Goal: Navigation & Orientation: Find specific page/section

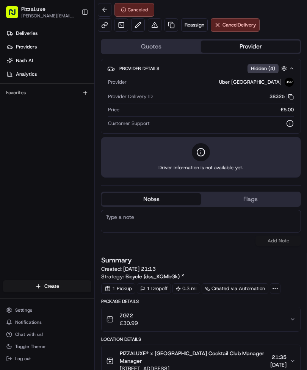
click at [37, 63] on link "Nash AI" at bounding box center [48, 61] width 91 height 12
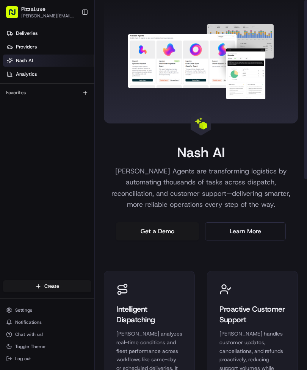
click at [70, 74] on link "Analytics" at bounding box center [48, 74] width 91 height 12
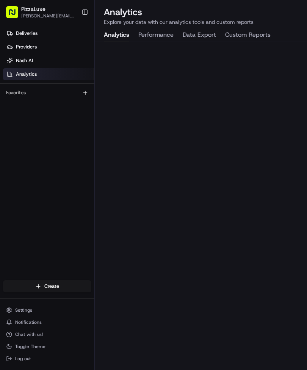
click at [52, 57] on link "Nash AI" at bounding box center [48, 61] width 91 height 12
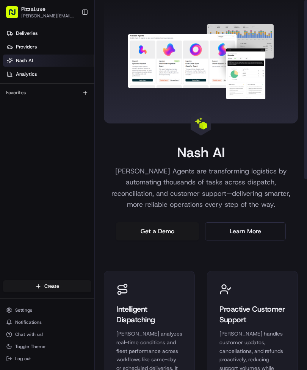
click at [55, 94] on div "Favorites" at bounding box center [47, 93] width 88 height 12
click at [13, 97] on div "Favorites" at bounding box center [47, 93] width 88 height 12
